Goal: Navigation & Orientation: Find specific page/section

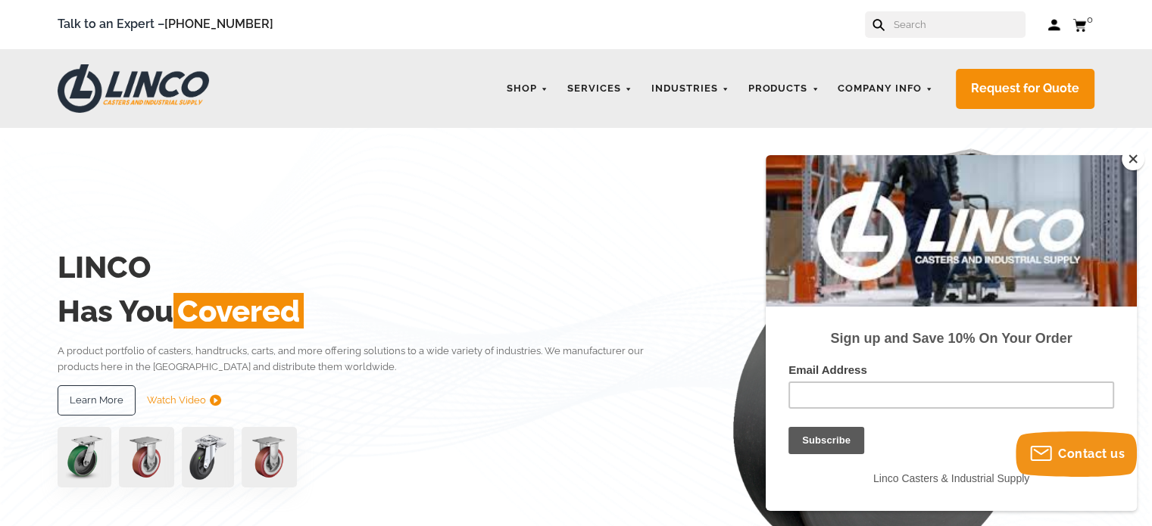
click at [1135, 155] on button "Close" at bounding box center [1133, 159] width 23 height 23
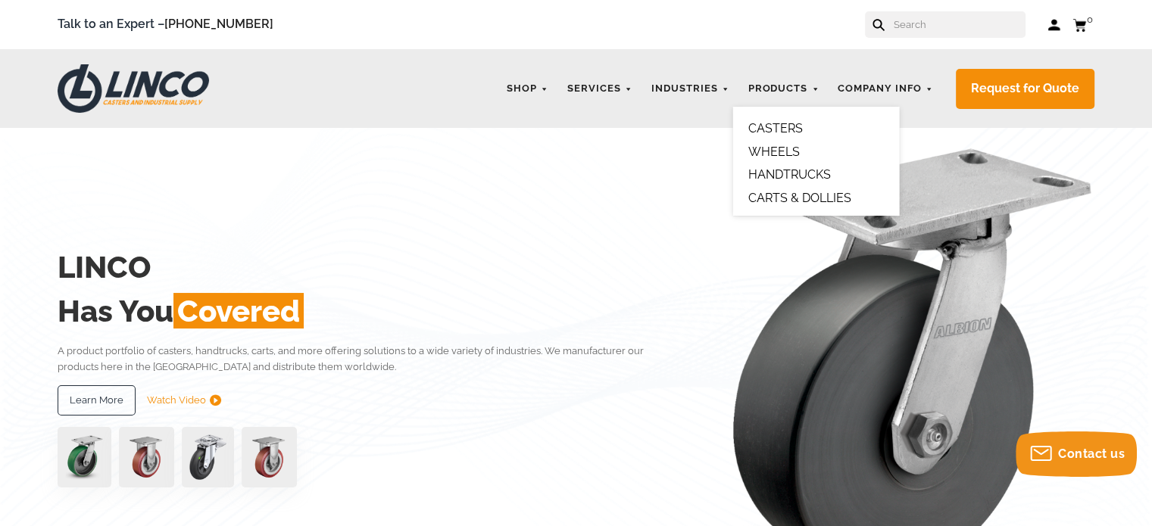
click at [807, 176] on link "HANDTRUCKS" at bounding box center [789, 174] width 83 height 14
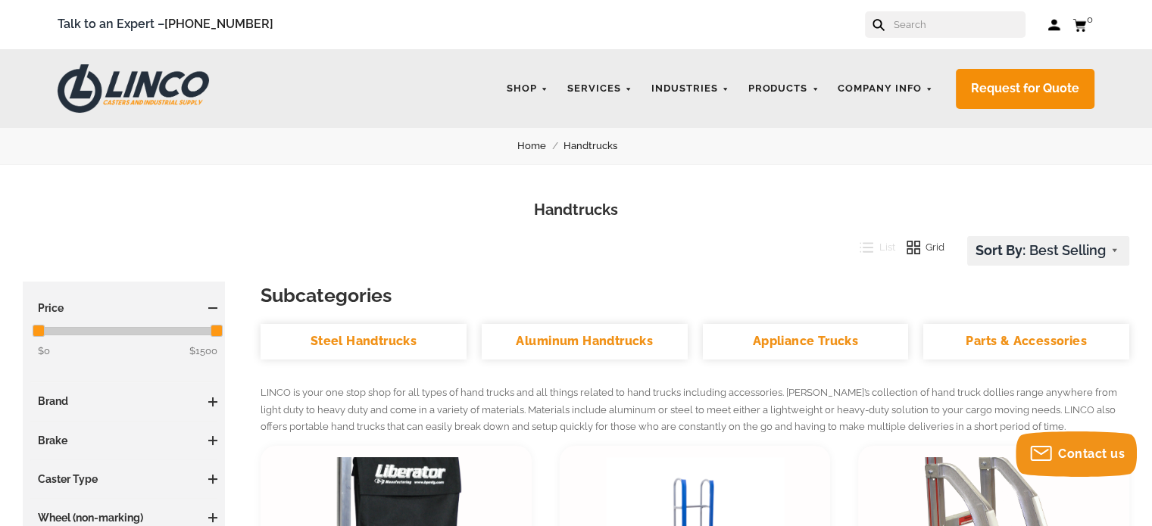
drag, startPoint x: 1162, startPoint y: 65, endPoint x: 1163, endPoint y: -25, distance: 90.1
